Goal: Information Seeking & Learning: Learn about a topic

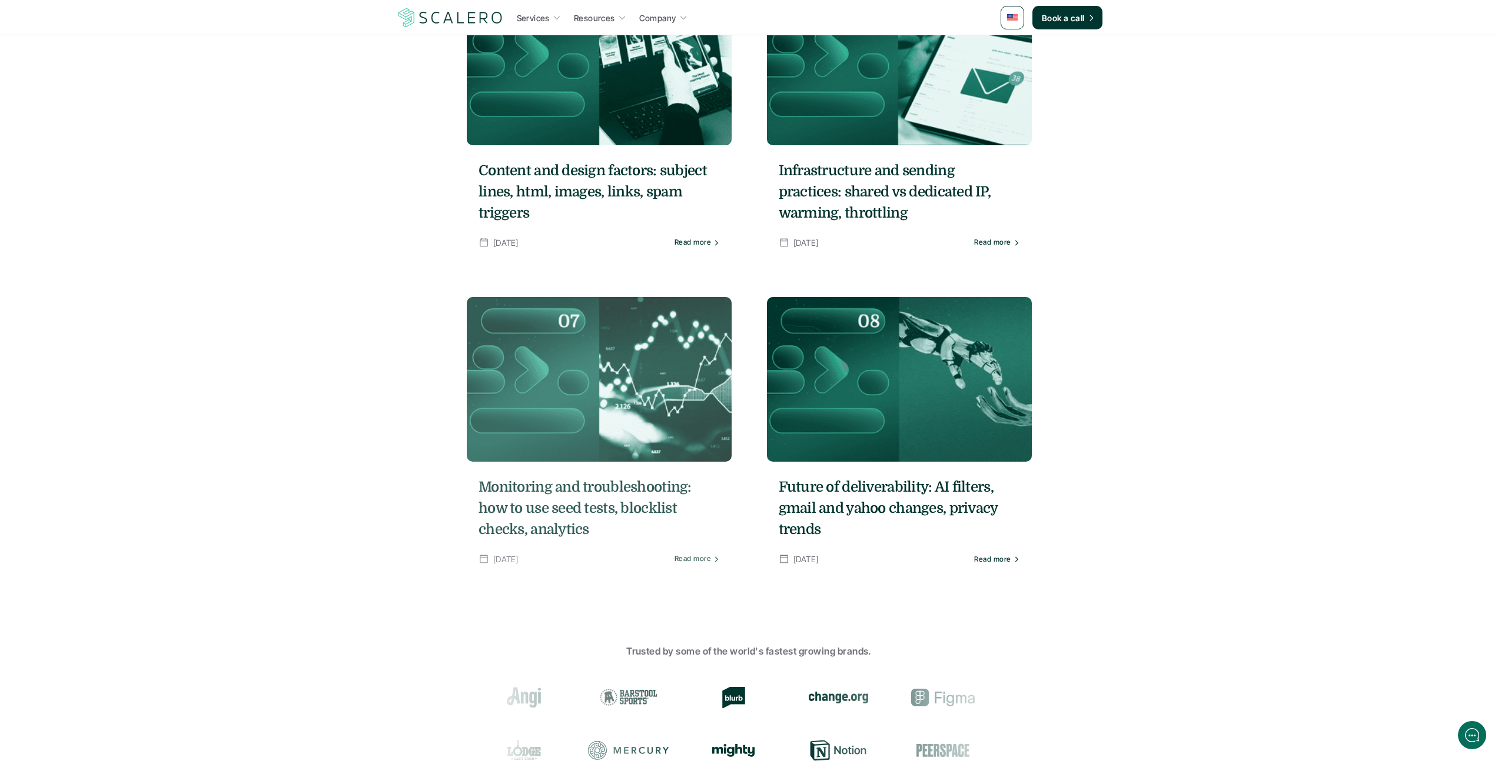
scroll to position [1086, 0]
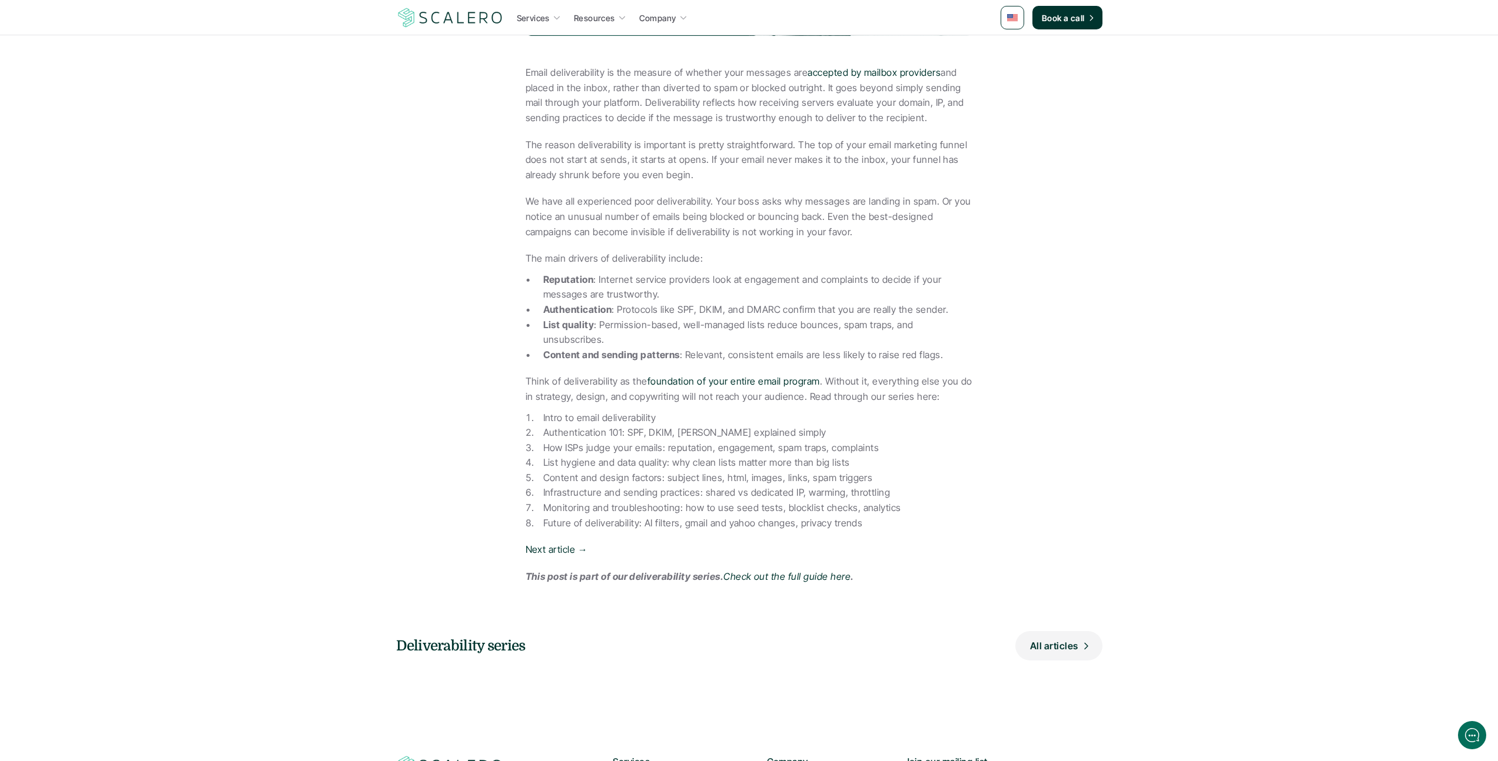
scroll to position [404, 0]
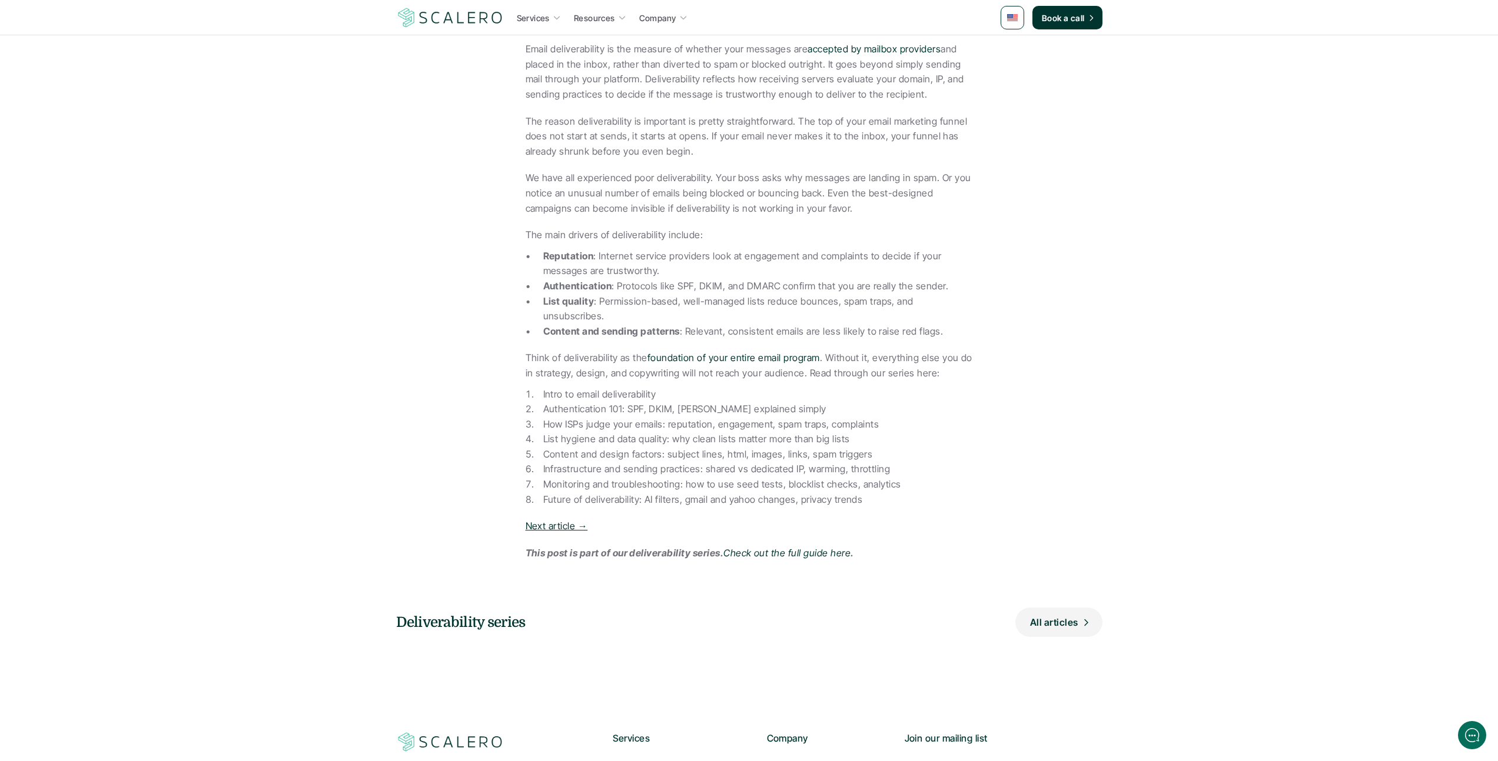
click at [569, 520] on link "Next article →" at bounding box center [556, 526] width 62 height 12
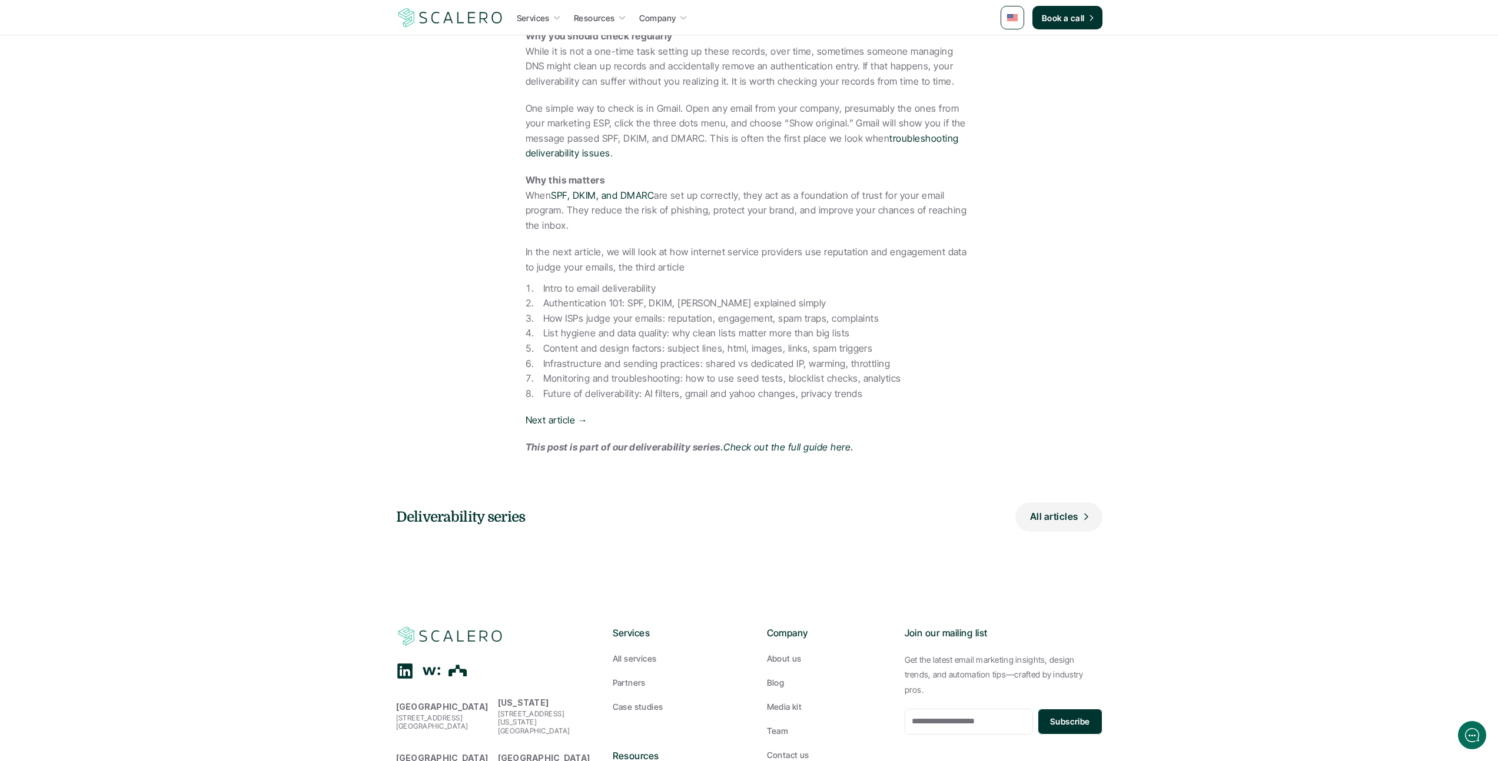
scroll to position [910, 0]
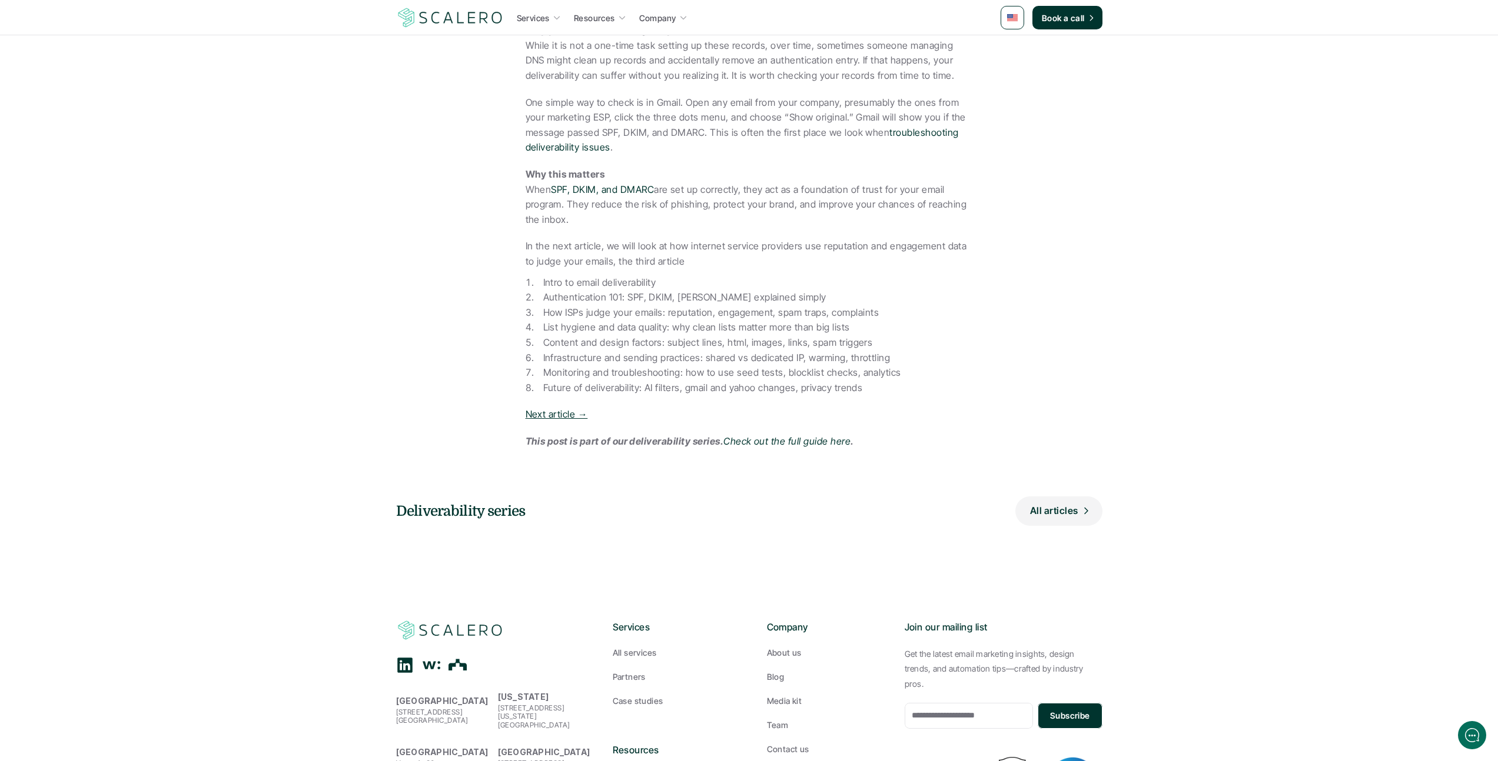
click at [570, 411] on link "Next article →" at bounding box center [556, 414] width 62 height 12
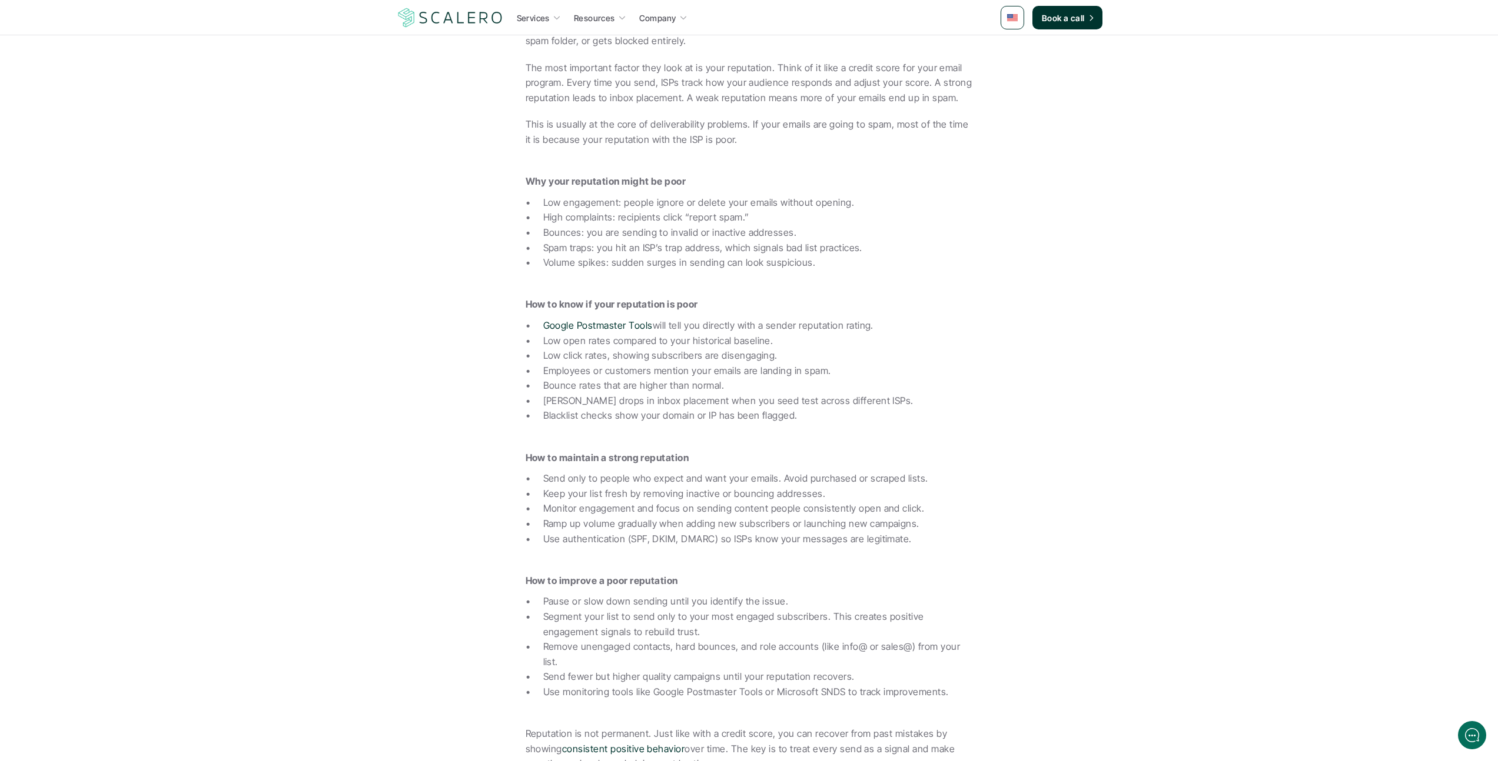
scroll to position [548, 0]
drag, startPoint x: 643, startPoint y: 244, endPoint x: 710, endPoint y: 241, distance: 67.7
click at [710, 241] on p "Spam traps: you hit an ISP’s trap address, which signals bad list practices." at bounding box center [758, 242] width 430 height 15
click at [658, 243] on p "Spam traps: you hit an ISP’s trap address, which signals bad list practices." at bounding box center [758, 242] width 430 height 15
drag, startPoint x: 639, startPoint y: 241, endPoint x: 717, endPoint y: 242, distance: 78.3
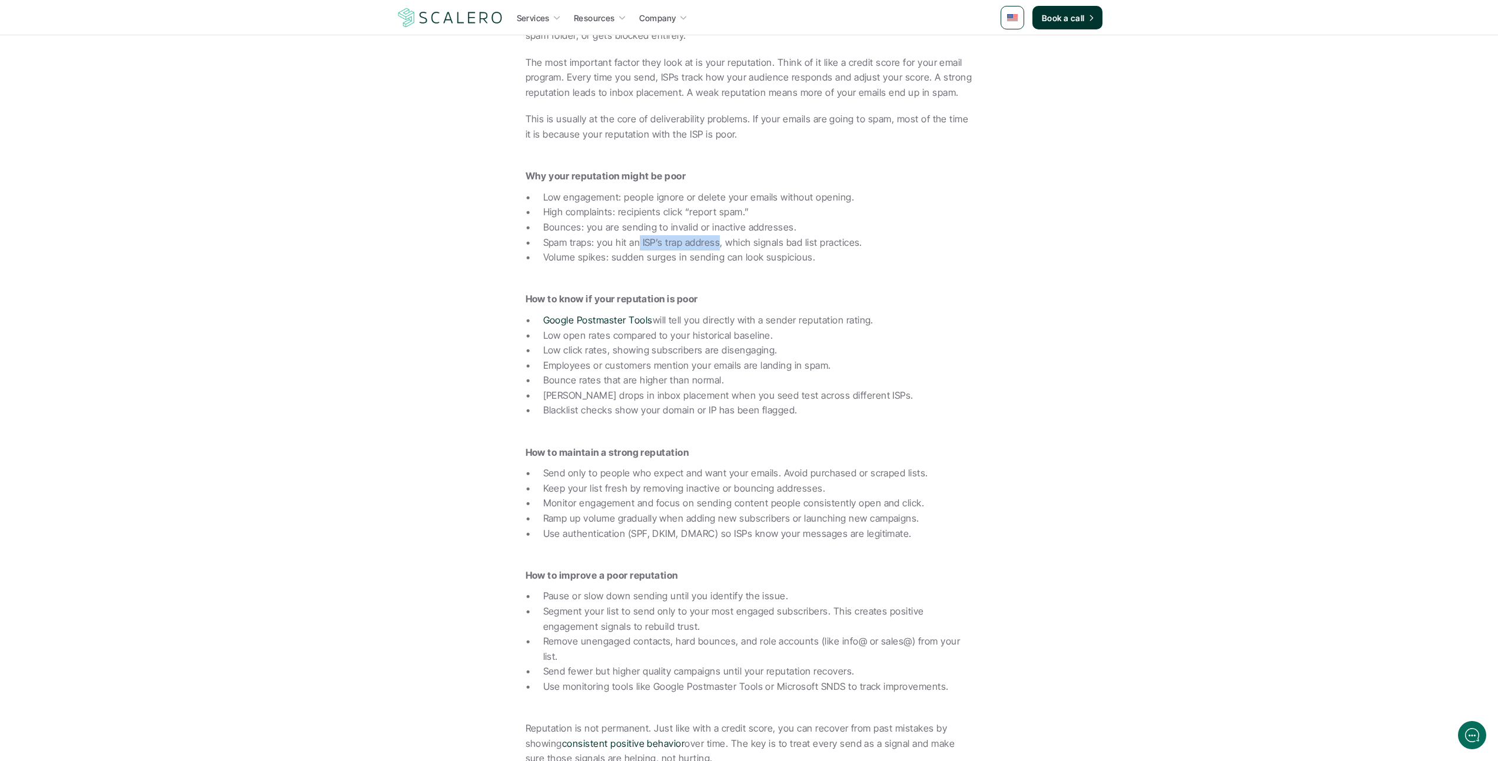
click at [717, 242] on p "Spam traps: you hit an ISP’s trap address, which signals bad list practices." at bounding box center [758, 242] width 430 height 15
copy p "ISP’s trap address"
click at [855, 295] on p "How to know if your reputation is poor" at bounding box center [748, 299] width 447 height 15
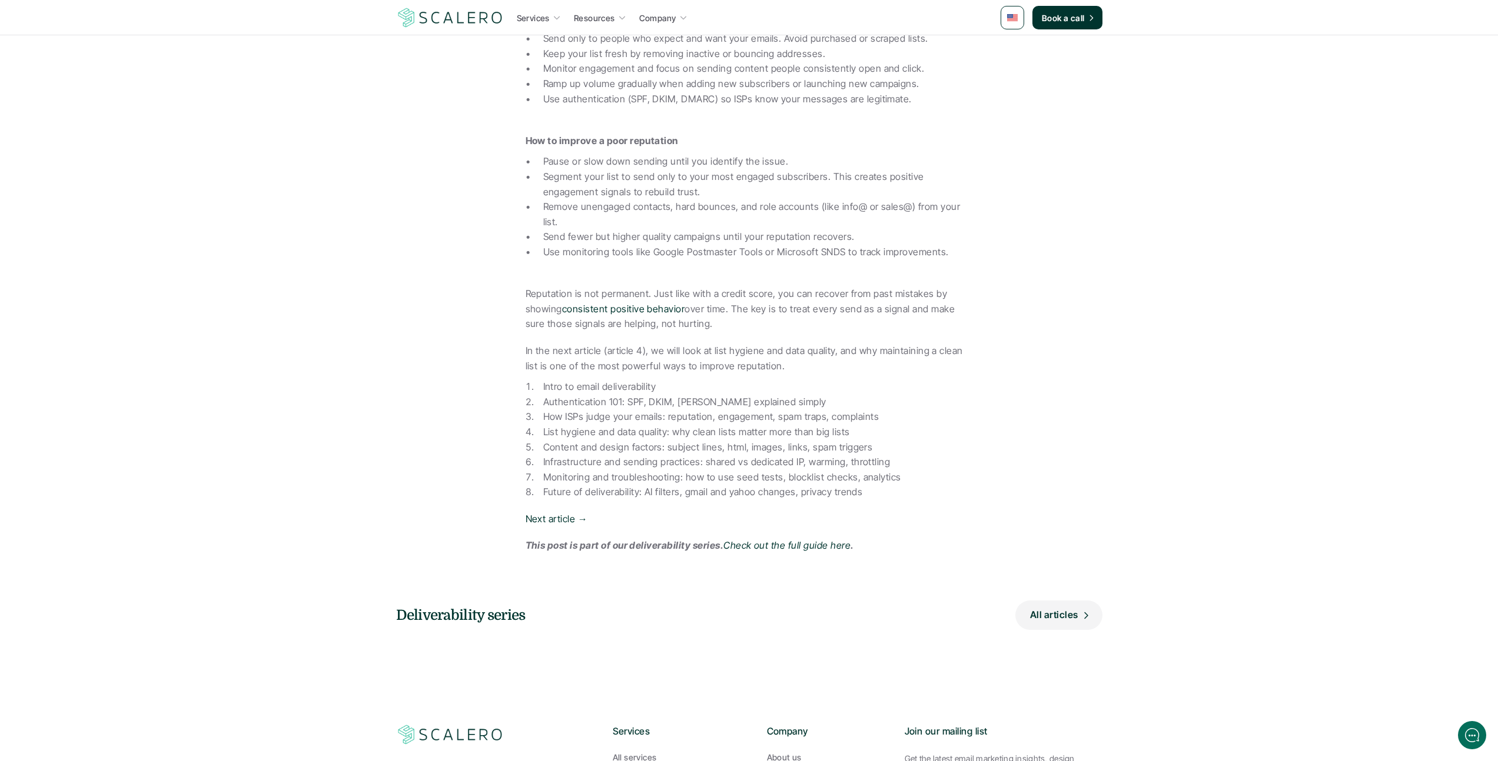
scroll to position [1001, 0]
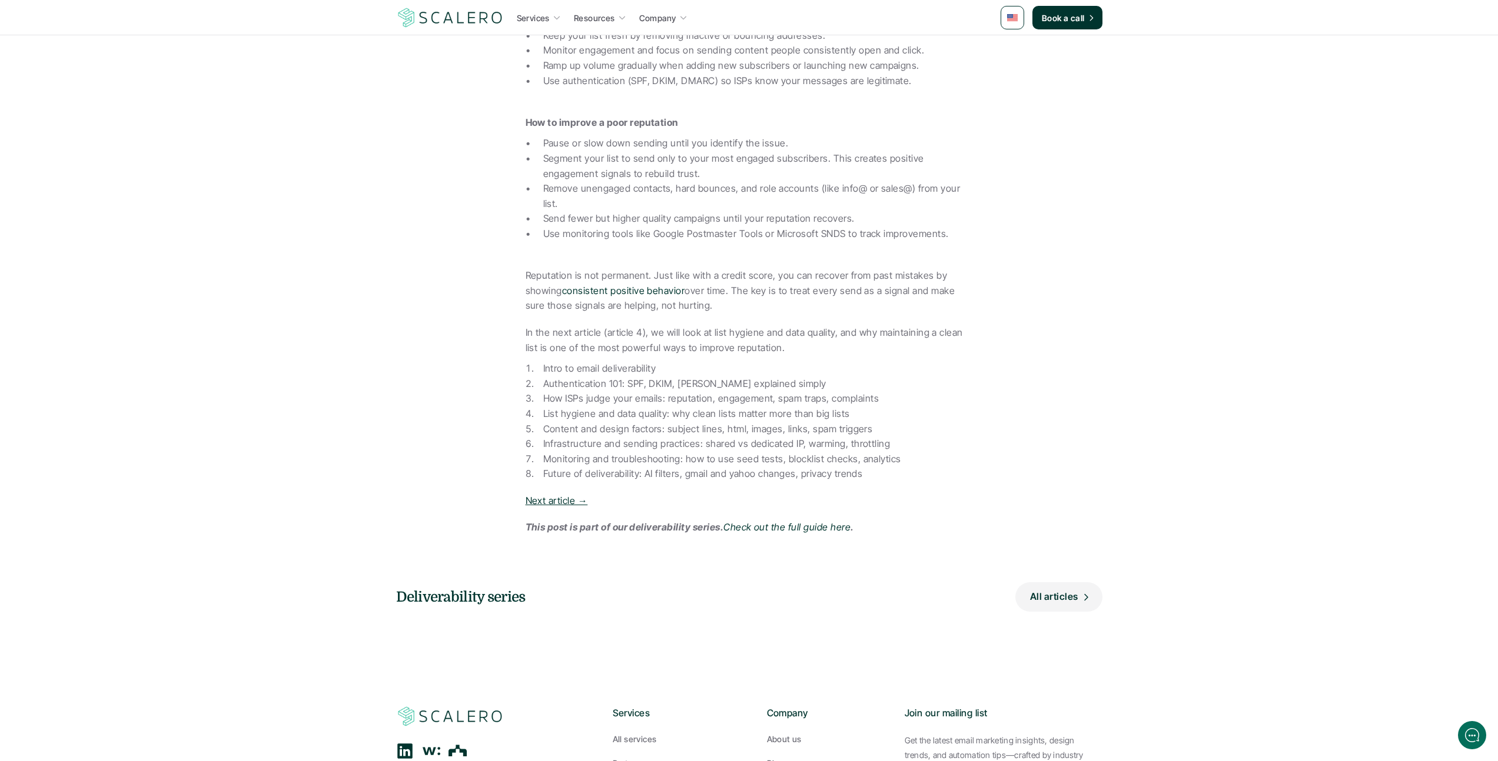
click at [541, 495] on link "Next article →" at bounding box center [556, 501] width 62 height 12
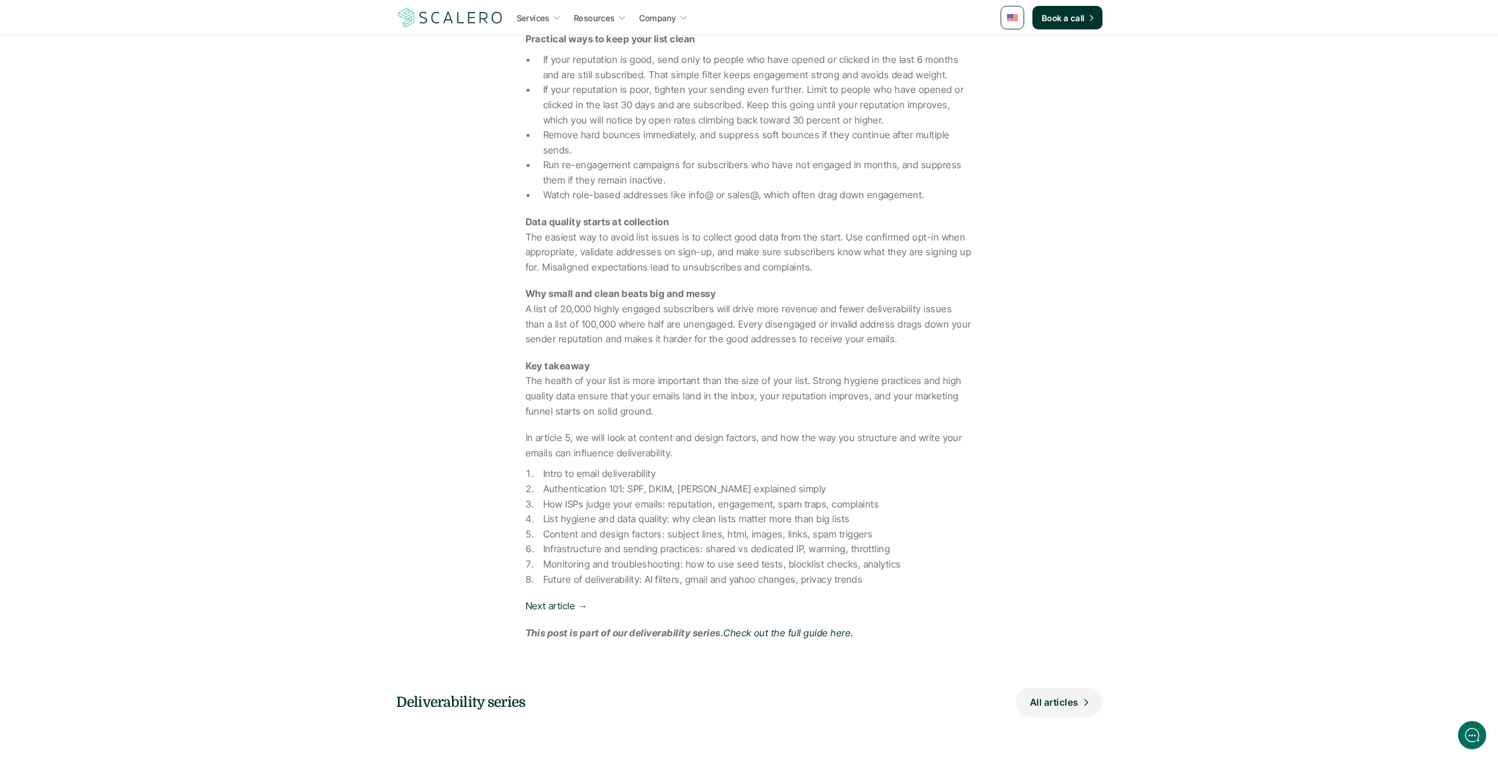
scroll to position [803, 0]
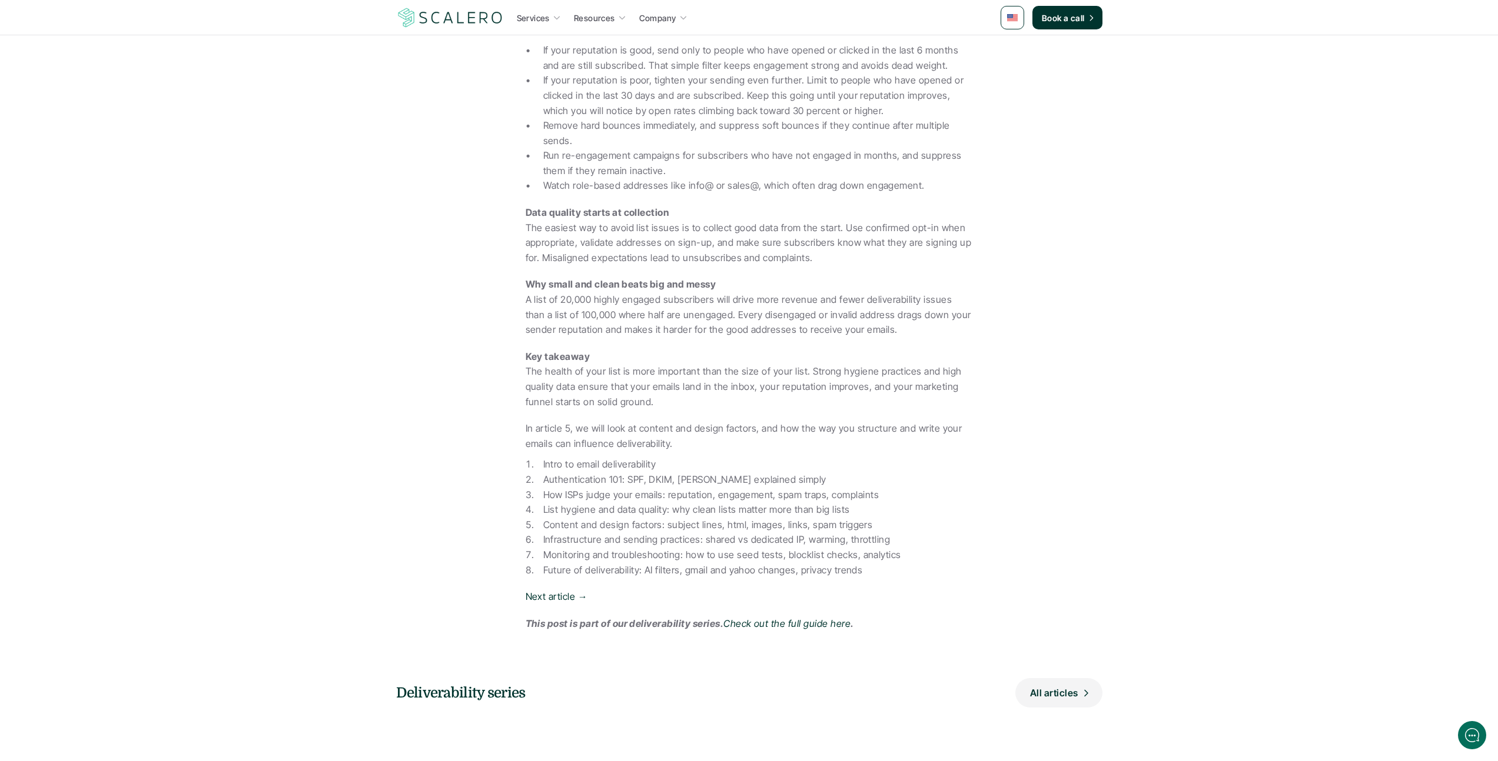
click at [584, 606] on div "A clean email list is one of the strongest drivers of deliverability. It does n…" at bounding box center [748, 200] width 447 height 861
click at [574, 601] on link "Next article →" at bounding box center [556, 597] width 62 height 12
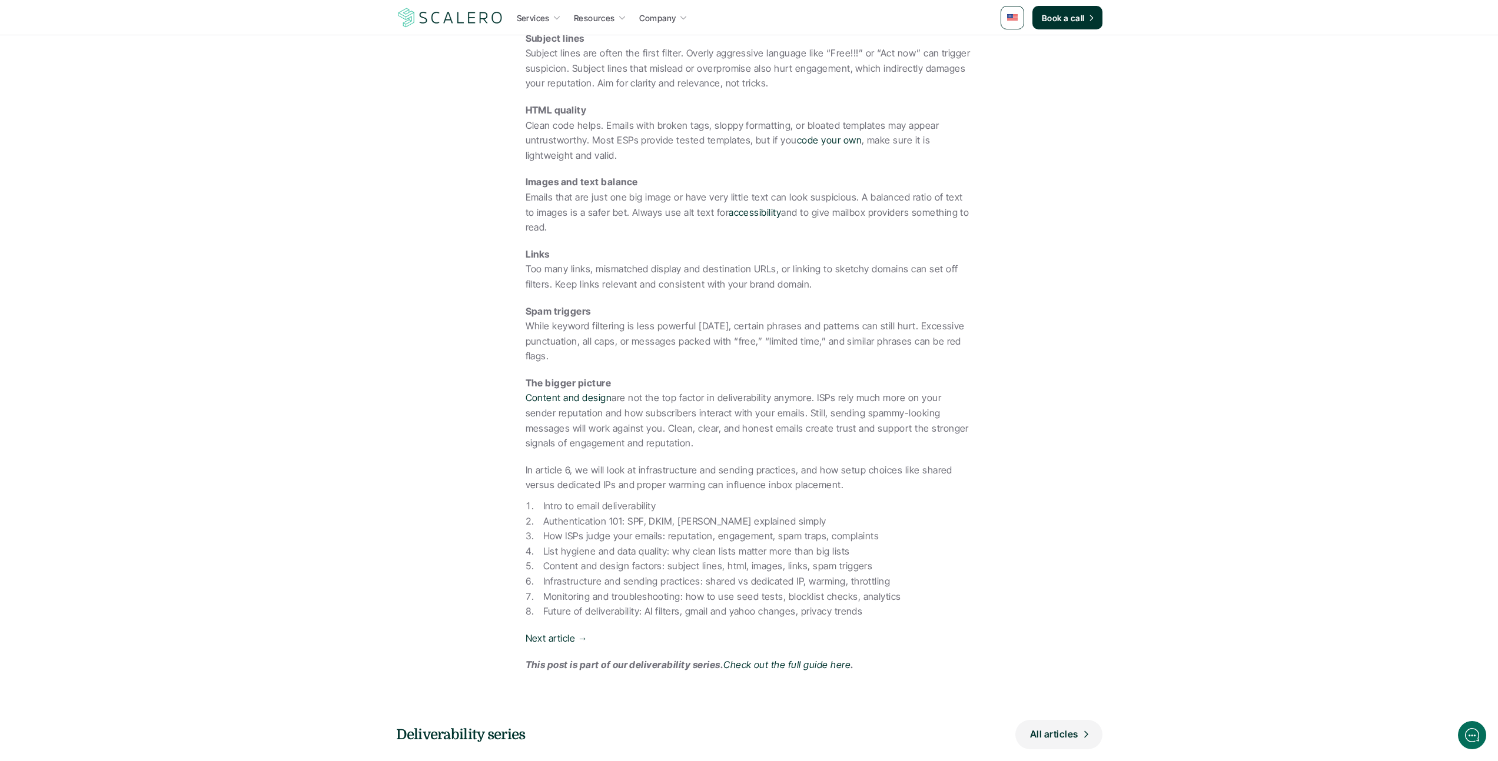
scroll to position [591, 0]
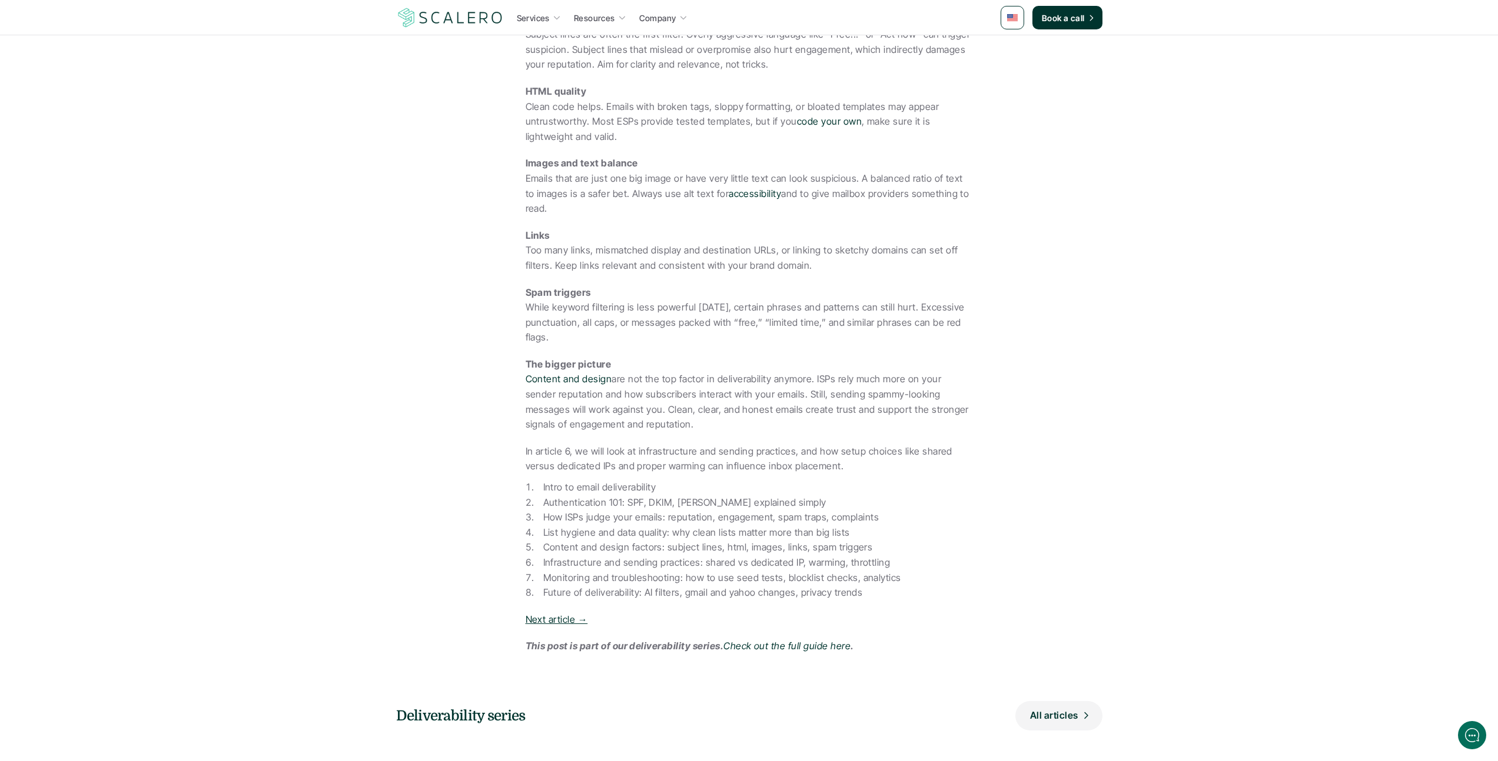
click at [568, 619] on link "Next article →" at bounding box center [556, 620] width 62 height 12
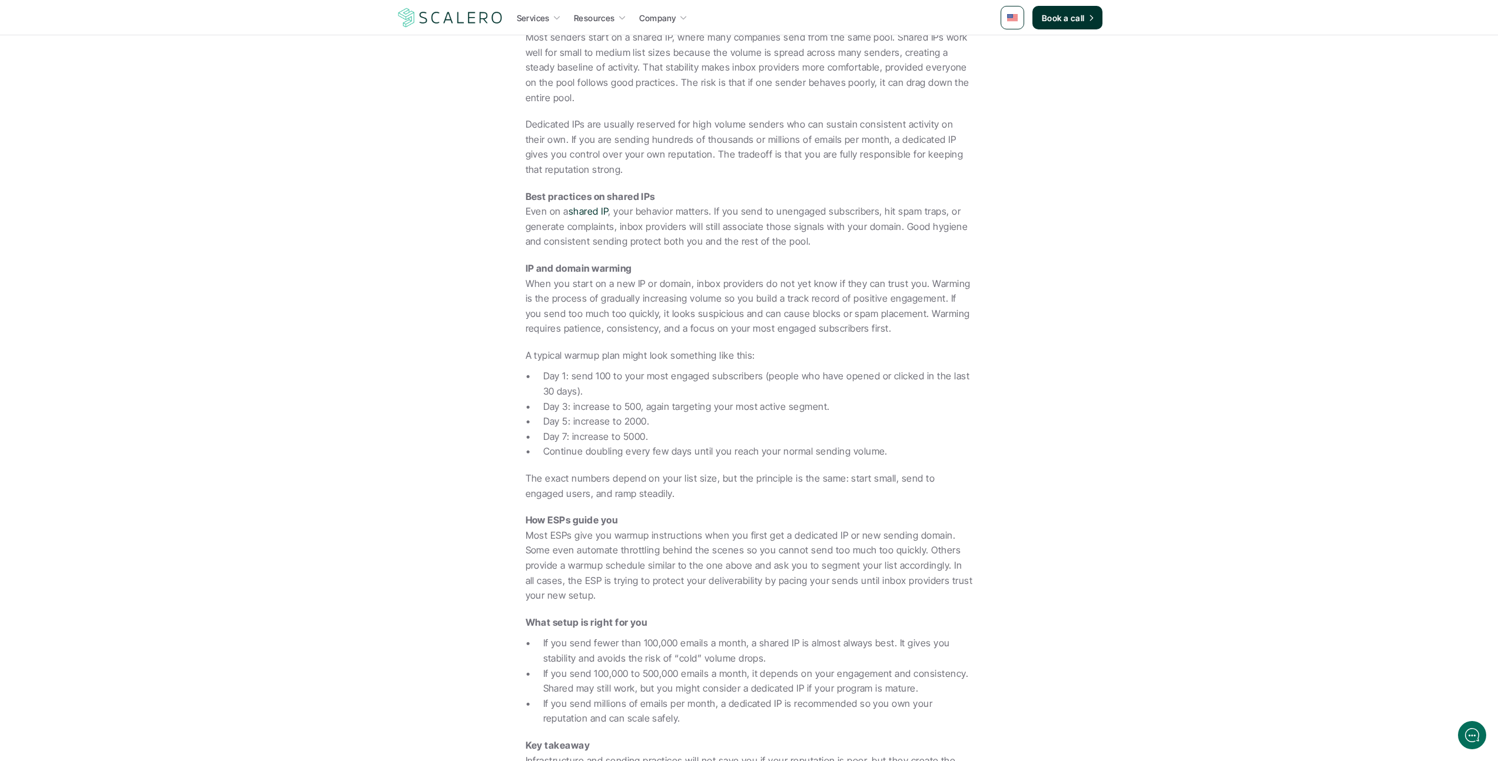
scroll to position [649, 0]
